Goal: Task Accomplishment & Management: Complete application form

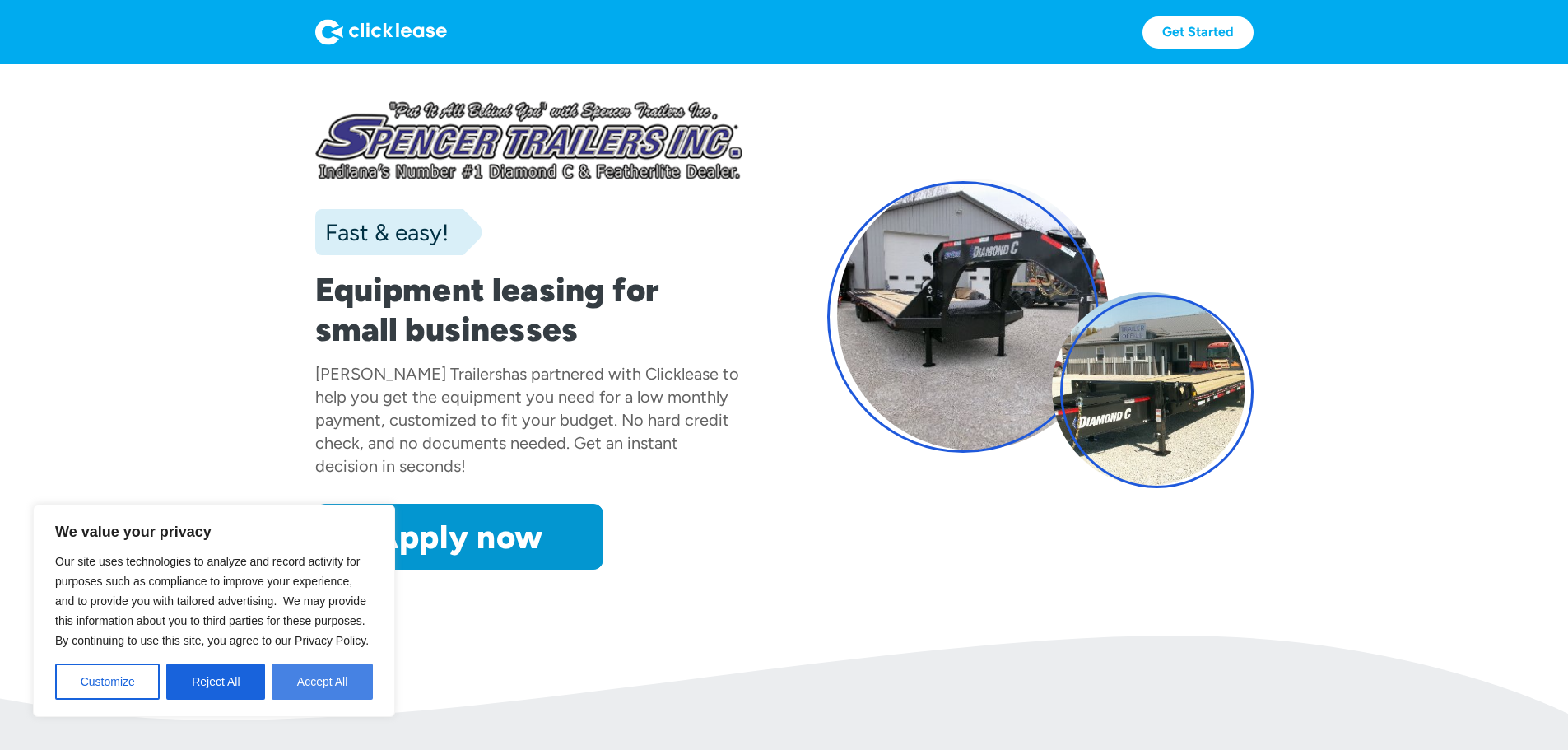
click at [333, 681] on button "Accept All" at bounding box center [322, 681] width 102 height 37
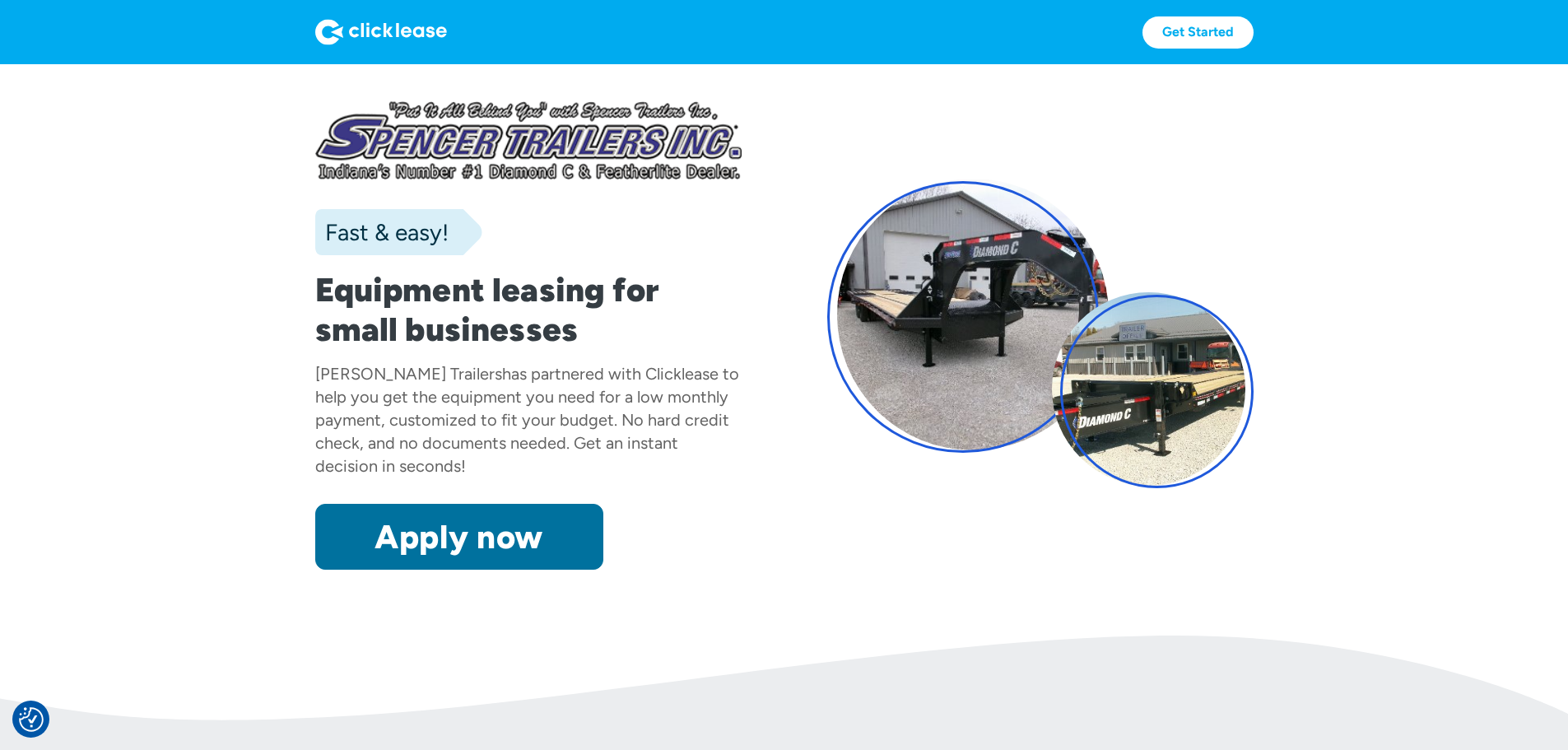
click at [327, 570] on link "Apply now" at bounding box center [459, 537] width 288 height 66
